Goal: Entertainment & Leisure: Consume media (video, audio)

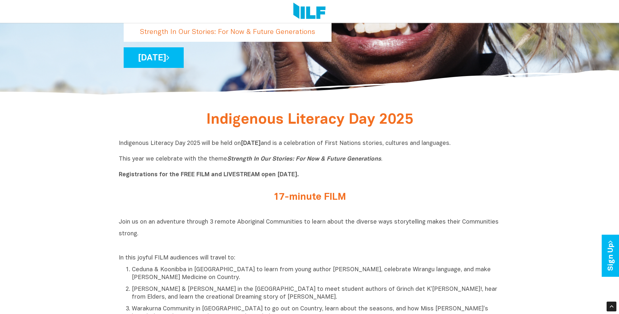
scroll to position [196, 0]
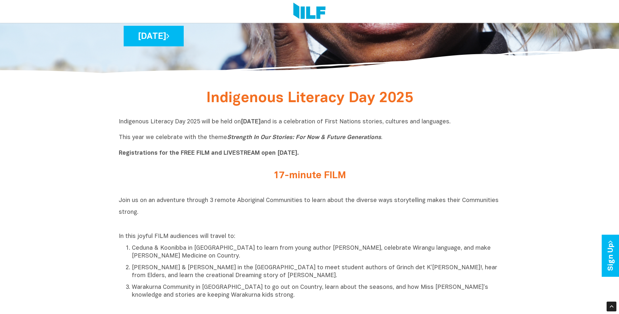
click at [457, 128] on p "Indigenous Literacy Day 2025 will be held [DATE][DATE] and is a celebration of …" at bounding box center [310, 137] width 382 height 39
click at [460, 122] on p "Indigenous Literacy Day 2025 will be held [DATE][DATE] and is a celebration of …" at bounding box center [310, 137] width 382 height 39
click at [169, 121] on p "Indigenous Literacy Day 2025 will be held [DATE][DATE] and is a celebration of …" at bounding box center [310, 137] width 382 height 39
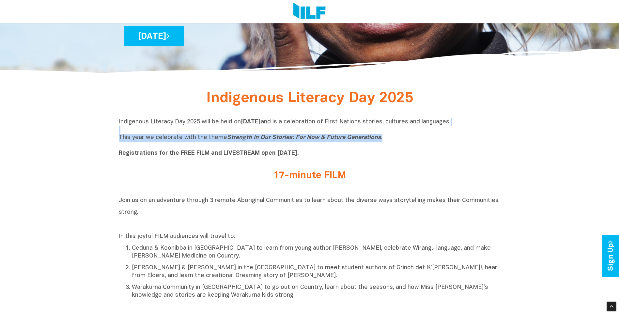
drag, startPoint x: 262, startPoint y: 134, endPoint x: 419, endPoint y: 136, distance: 156.9
click at [419, 136] on p "Indigenous Literacy Day 2025 will be held [DATE][DATE] and is a celebration of …" at bounding box center [310, 137] width 382 height 39
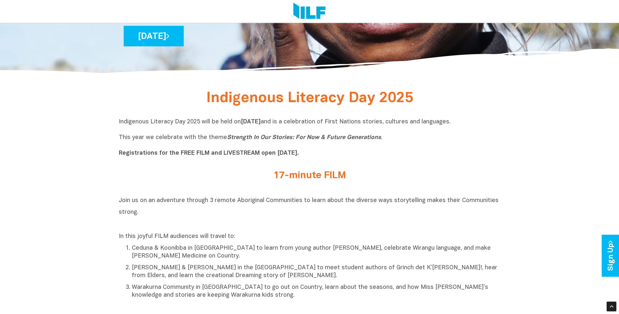
drag, startPoint x: 419, startPoint y: 136, endPoint x: 405, endPoint y: 142, distance: 14.9
click at [405, 142] on p "Indigenous Literacy Day 2025 will be held [DATE][DATE] and is a celebration of …" at bounding box center [310, 137] width 382 height 39
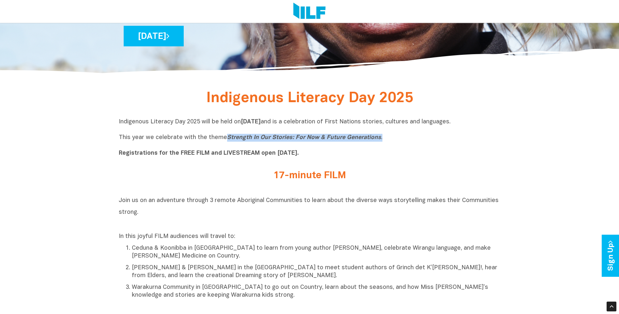
drag, startPoint x: 387, startPoint y: 137, endPoint x: 224, endPoint y: 135, distance: 163.1
click at [224, 135] on p "Indigenous Literacy Day 2025 will be held [DATE][DATE] and is a celebration of …" at bounding box center [310, 137] width 382 height 39
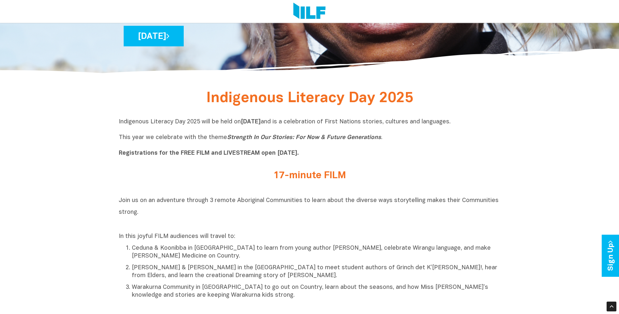
drag, startPoint x: 224, startPoint y: 135, endPoint x: 193, endPoint y: 166, distance: 43.8
click at [193, 166] on div "17-minute FILM" at bounding box center [310, 177] width 382 height 24
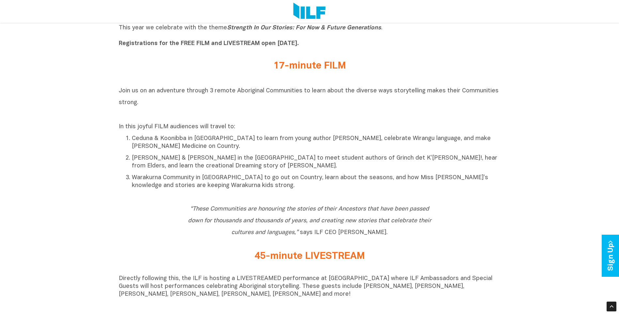
scroll to position [294, 0]
